Goal: Transaction & Acquisition: Purchase product/service

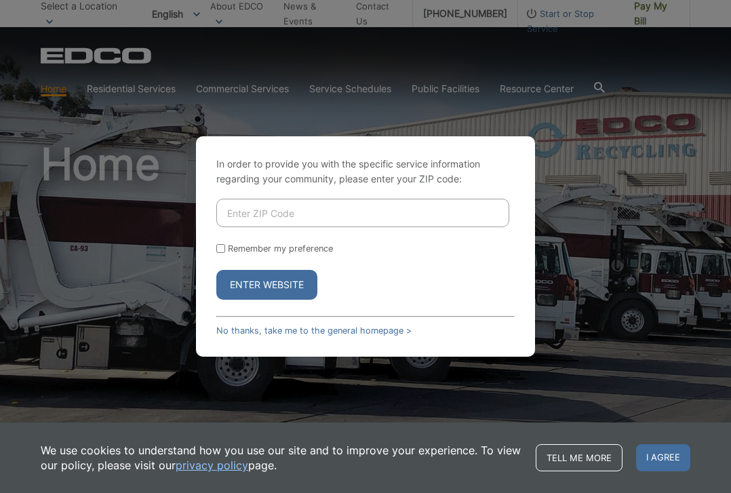
click at [319, 217] on input "Enter ZIP Code" at bounding box center [362, 213] width 293 height 28
type input "92020"
click at [259, 284] on button "Enter Website" at bounding box center [266, 285] width 101 height 30
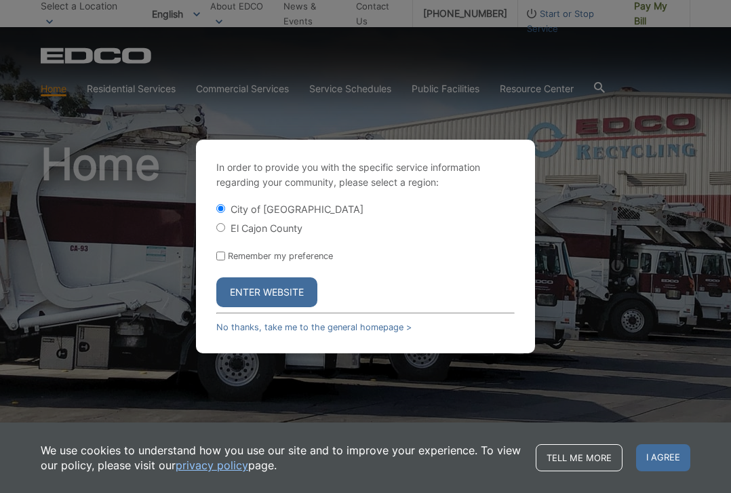
click at [258, 288] on button "Enter Website" at bounding box center [266, 292] width 101 height 30
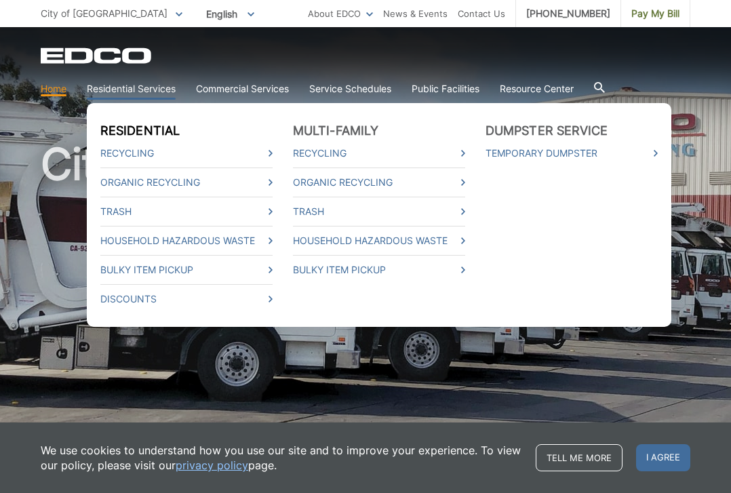
click at [168, 130] on link "Residential" at bounding box center [139, 130] width 79 height 15
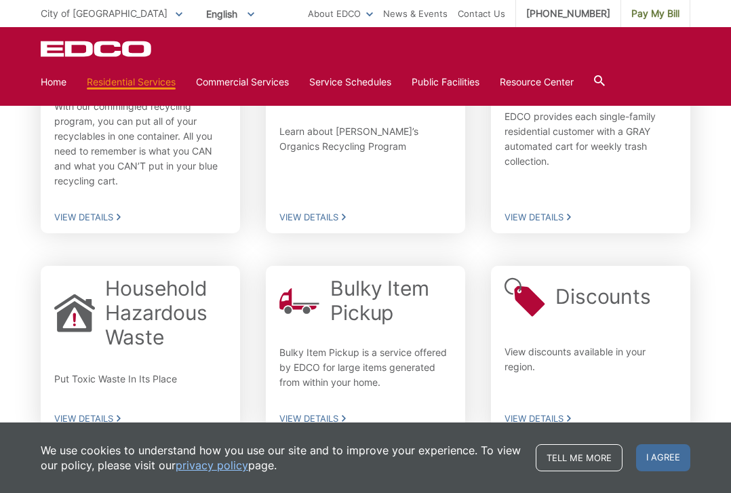
scroll to position [402, 0]
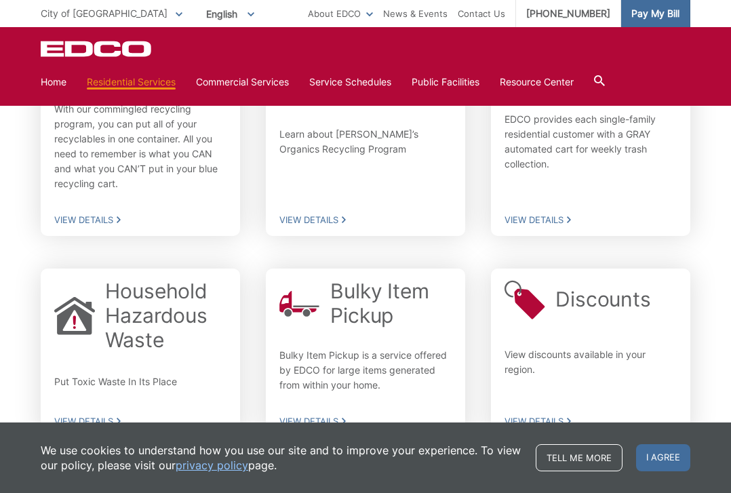
click at [652, 12] on span "Pay My Bill" at bounding box center [655, 13] width 48 height 15
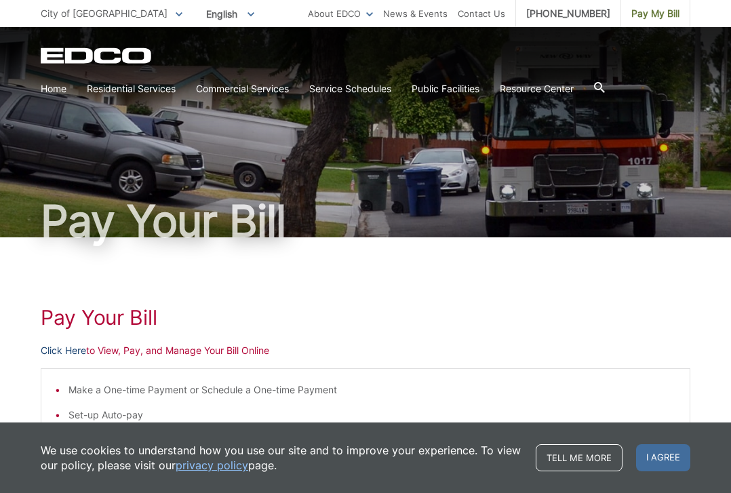
click at [61, 351] on link "Click Here" at bounding box center [63, 350] width 45 height 15
click at [69, 353] on link "Click Here" at bounding box center [63, 350] width 45 height 15
